Goal: Navigation & Orientation: Find specific page/section

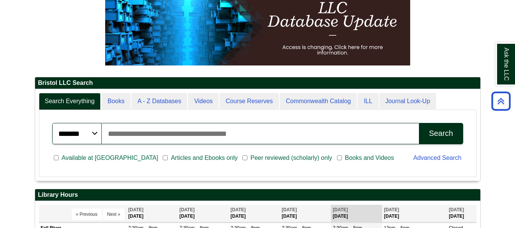
scroll to position [92, 445]
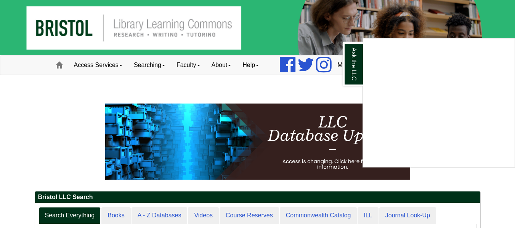
click at [113, 66] on div "Ask the LLC" at bounding box center [257, 114] width 515 height 228
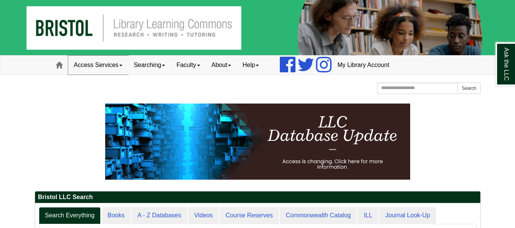
click at [118, 65] on link "Access Services" at bounding box center [98, 65] width 60 height 19
click at [117, 65] on link "Access Services" at bounding box center [98, 65] width 60 height 19
click at [190, 67] on link "Faculty" at bounding box center [188, 65] width 35 height 19
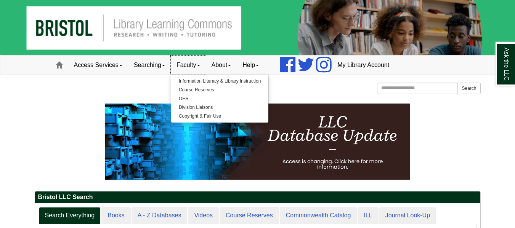
click at [196, 64] on link "Faculty" at bounding box center [188, 65] width 35 height 19
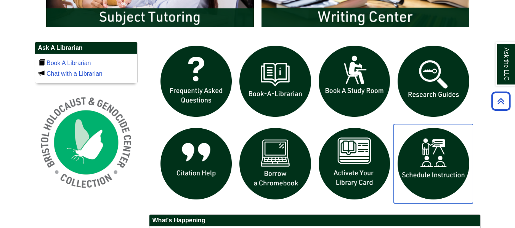
click at [429, 173] on img "slideshow" at bounding box center [432, 163] width 79 height 79
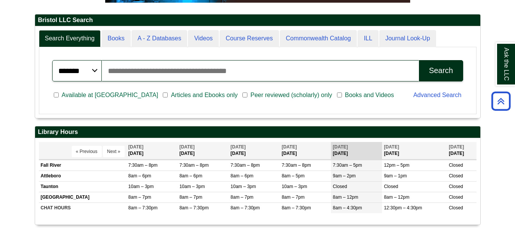
scroll to position [190, 0]
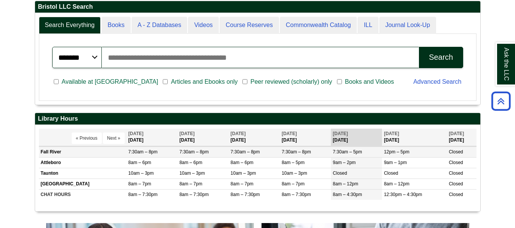
click at [57, 154] on td "Fall River" at bounding box center [83, 152] width 88 height 11
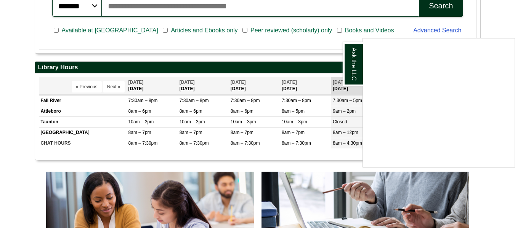
scroll to position [305, 0]
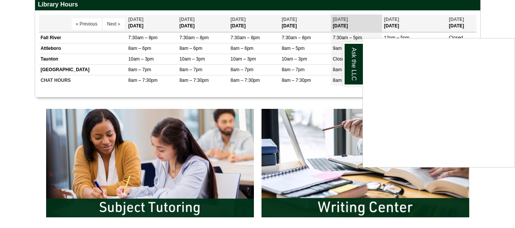
click at [0, 118] on div "Ask the LLC" at bounding box center [257, 114] width 515 height 228
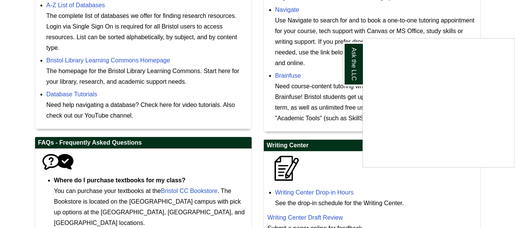
scroll to position [305, 0]
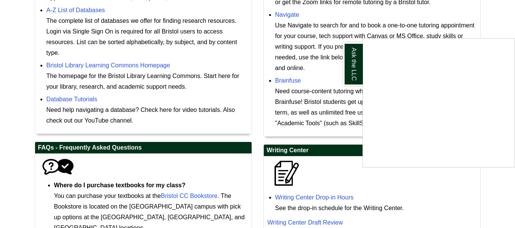
click at [286, 14] on div "Ask the LLC" at bounding box center [257, 114] width 515 height 228
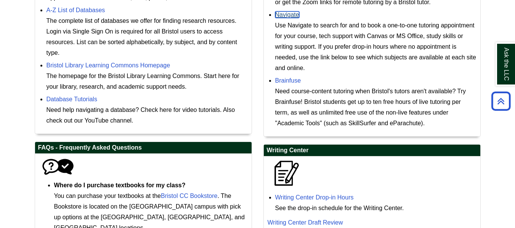
click at [283, 13] on link "Navigate" at bounding box center [287, 14] width 24 height 6
